Goal: Navigation & Orientation: Find specific page/section

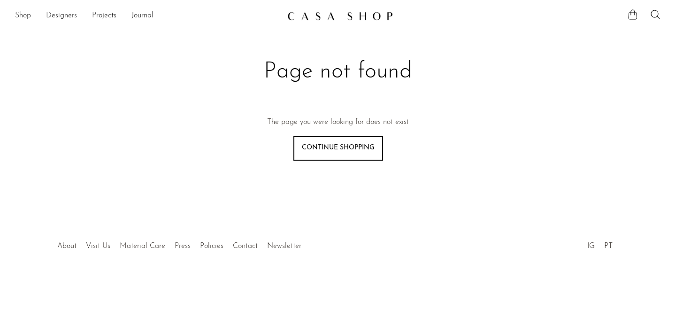
click at [23, 15] on link "Shop" at bounding box center [23, 16] width 16 height 12
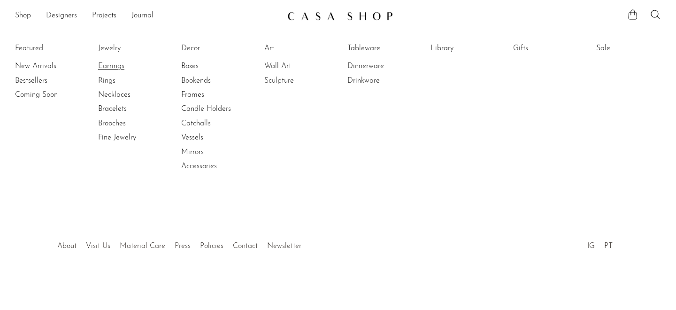
click at [103, 65] on link "Earrings" at bounding box center [133, 66] width 70 height 10
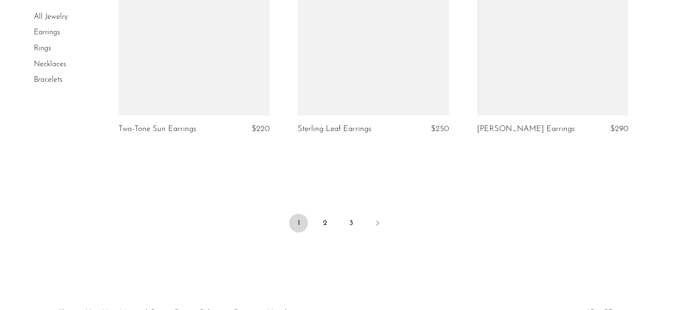
scroll to position [3077, 0]
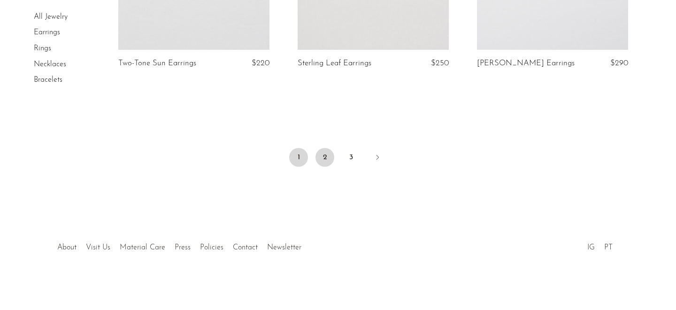
click at [321, 162] on link "2" at bounding box center [325, 157] width 19 height 19
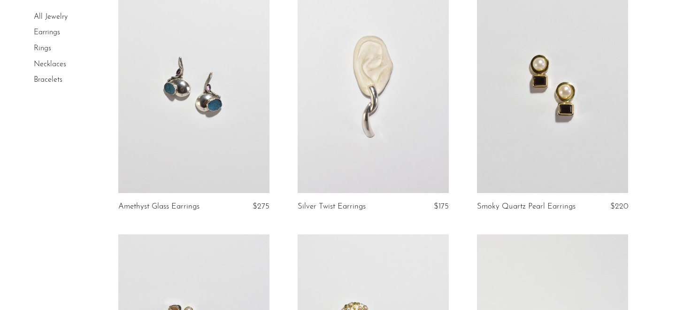
scroll to position [875, 0]
